Goal: Find specific page/section

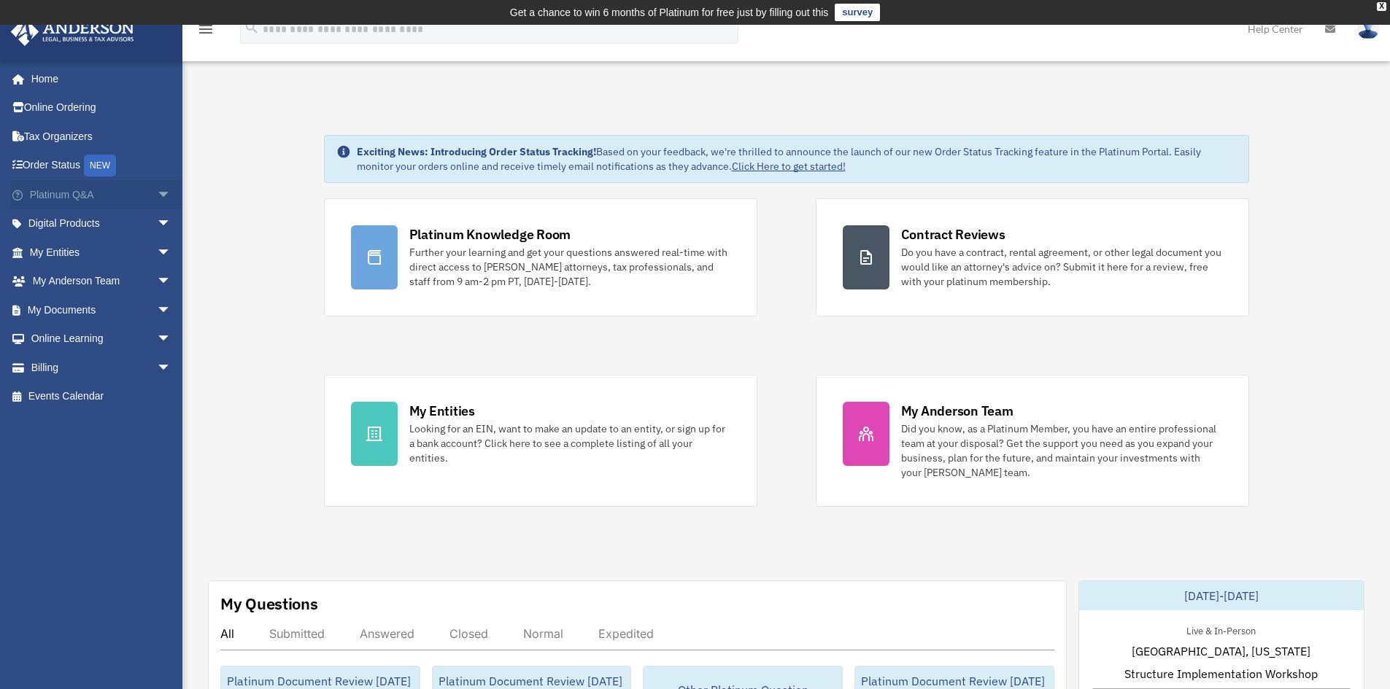
click at [157, 201] on span "arrow_drop_down" at bounding box center [171, 195] width 29 height 30
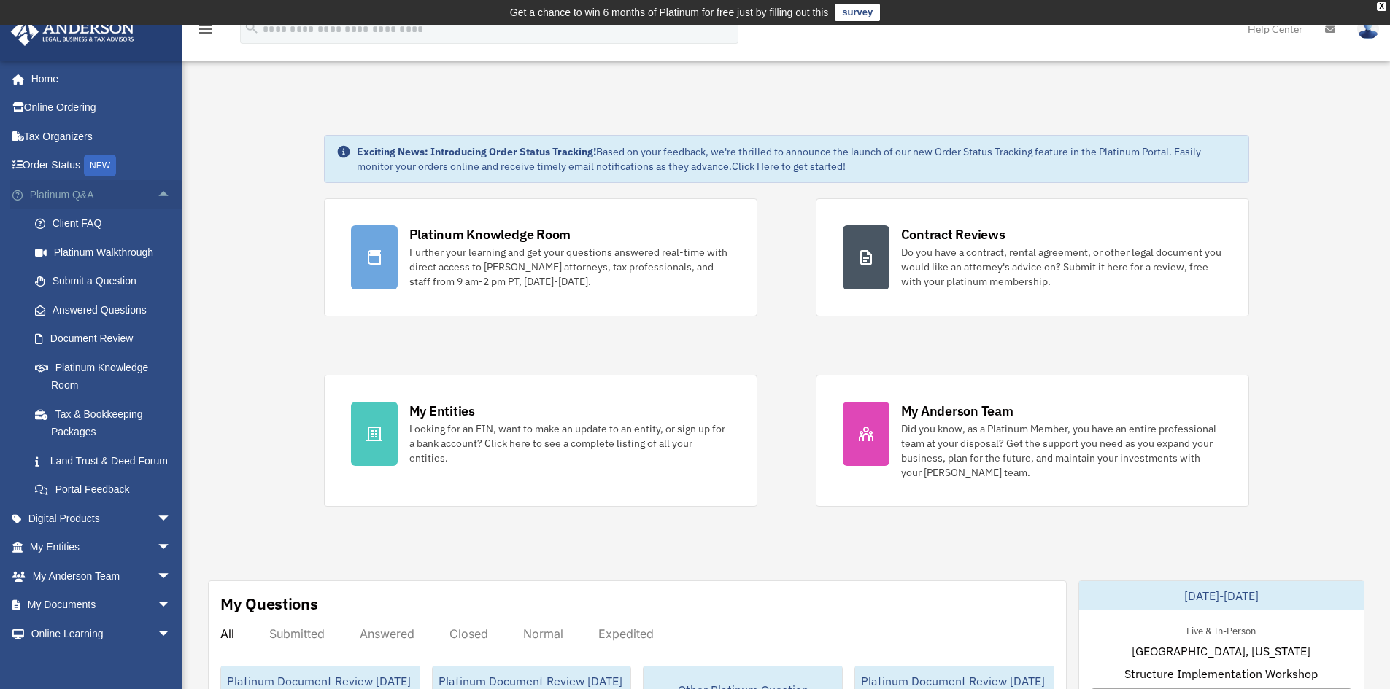
click at [157, 198] on span "arrow_drop_up" at bounding box center [171, 195] width 29 height 30
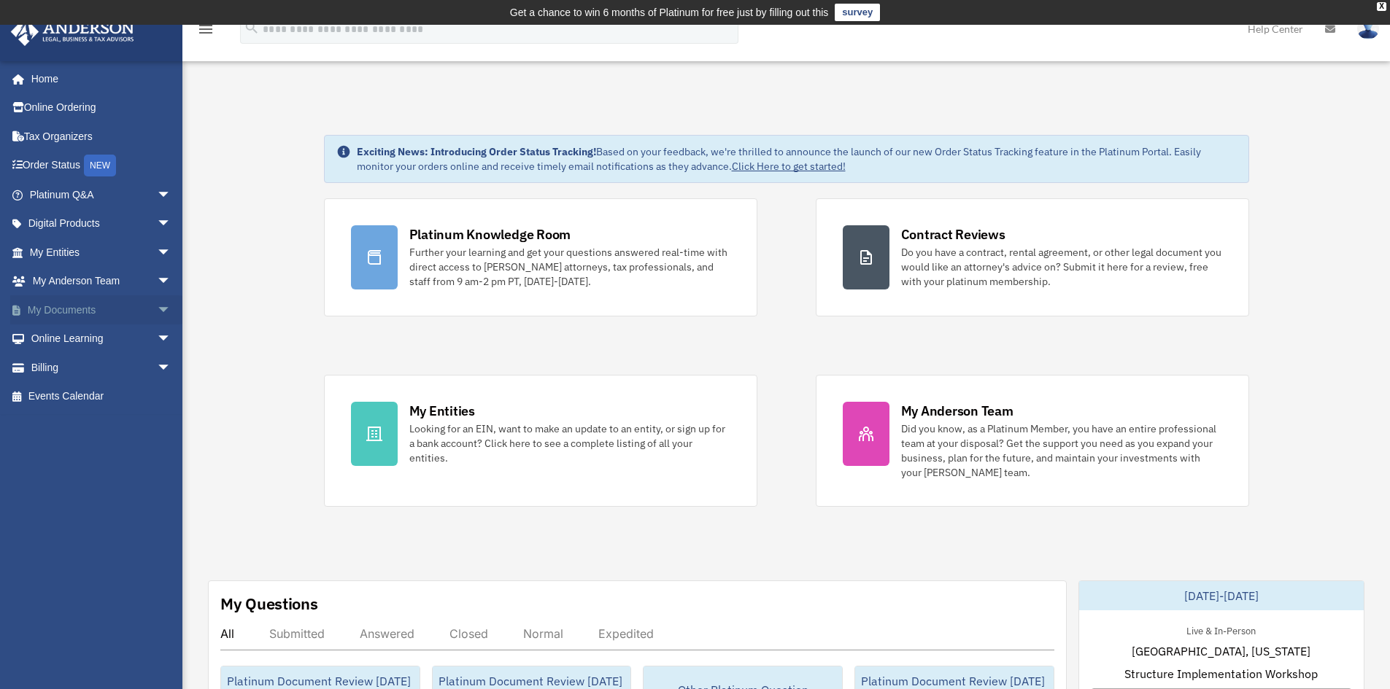
click at [158, 315] on span "arrow_drop_down" at bounding box center [171, 310] width 29 height 30
click at [153, 373] on link "Meeting Minutes" at bounding box center [106, 367] width 173 height 29
click at [132, 370] on link "Meeting Minutes" at bounding box center [106, 367] width 173 height 29
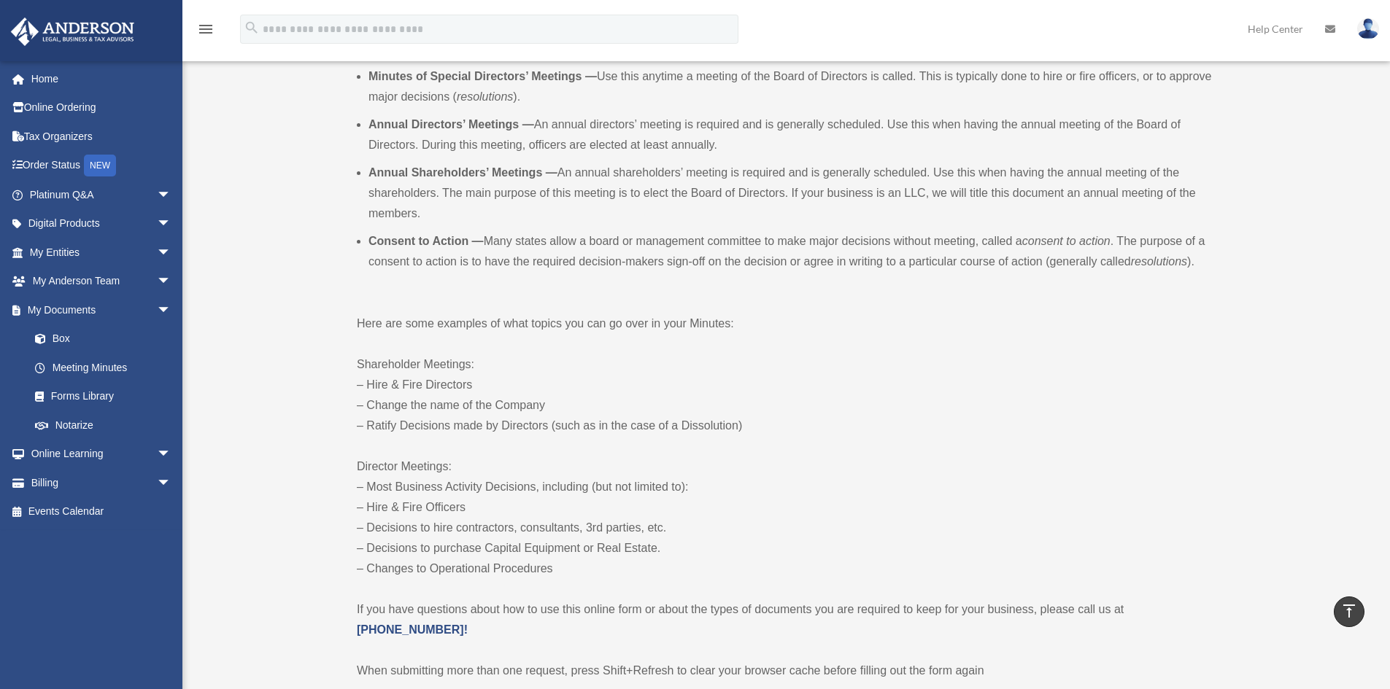
scroll to position [511, 0]
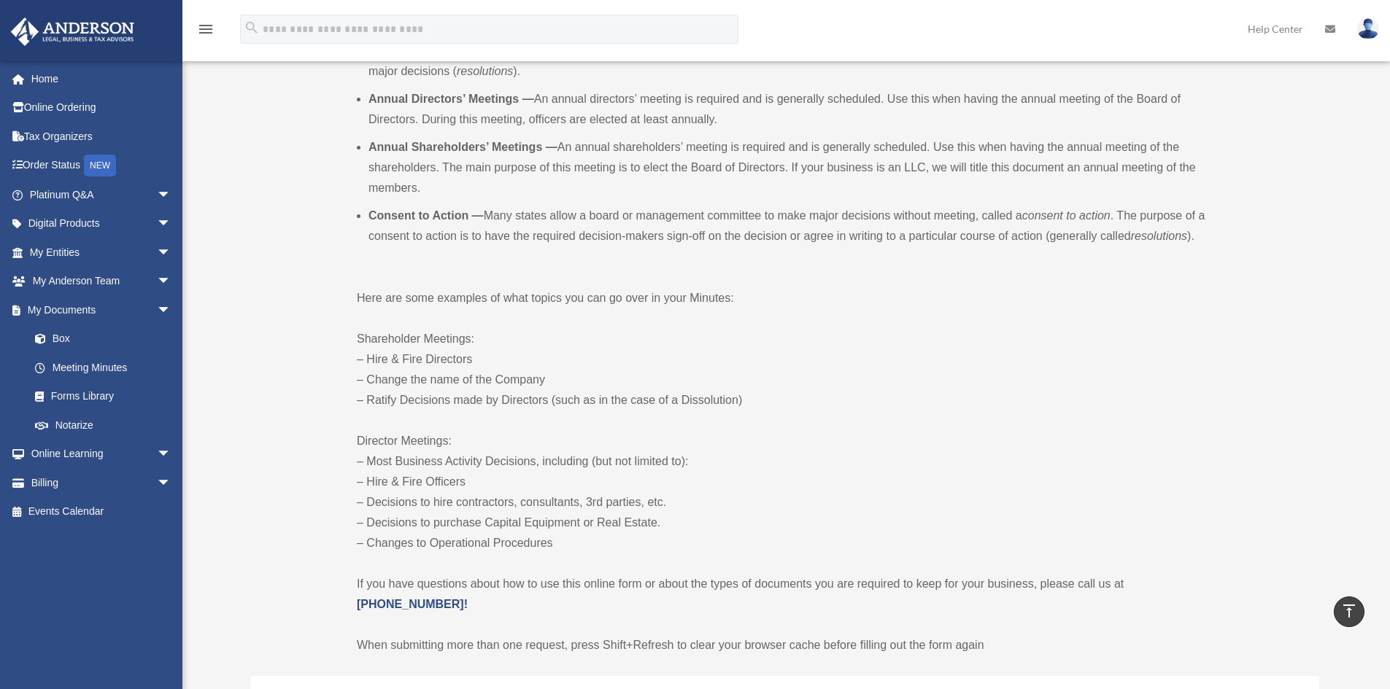
drag, startPoint x: 576, startPoint y: 542, endPoint x: 336, endPoint y: 344, distance: 310.9
